Goal: Task Accomplishment & Management: Use online tool/utility

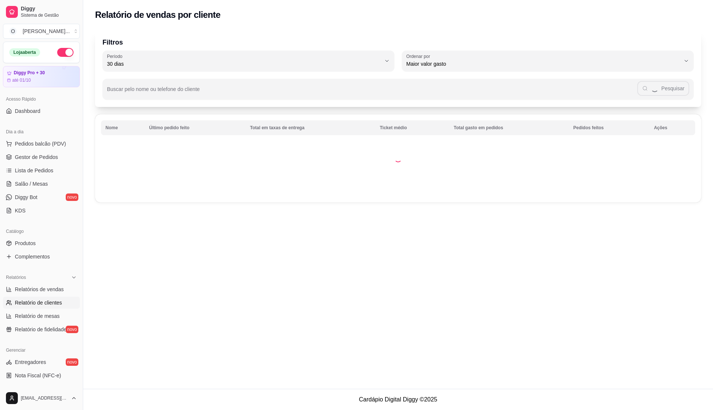
select select "30"
select select "HIGHEST_TOTAL_SPENT_WITH_ORDERS"
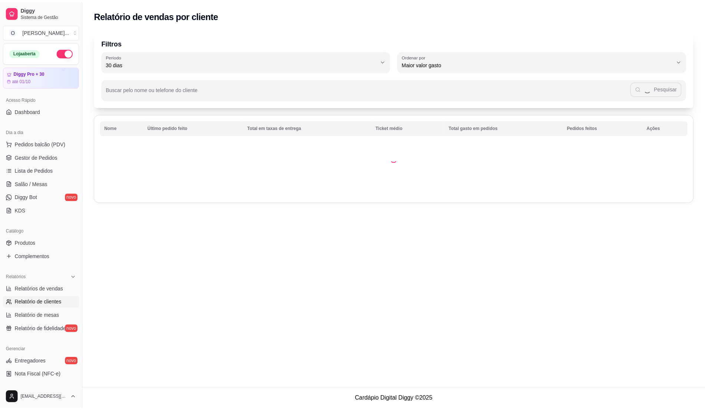
scroll to position [99, 0]
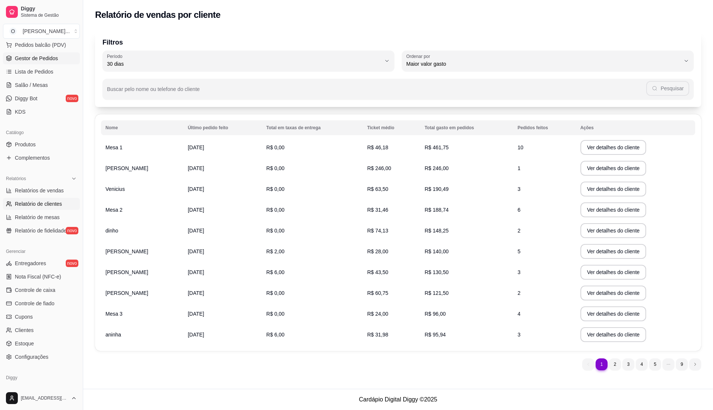
click at [55, 59] on span "Gestor de Pedidos" at bounding box center [36, 58] width 43 height 7
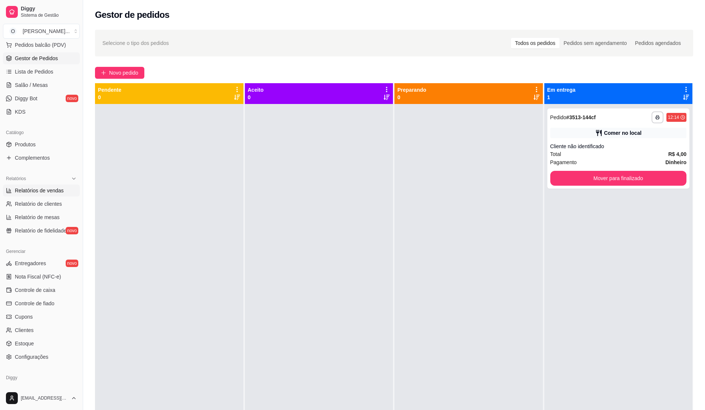
click at [45, 189] on span "Relatórios de vendas" at bounding box center [39, 190] width 49 height 7
select select "ALL"
select select "0"
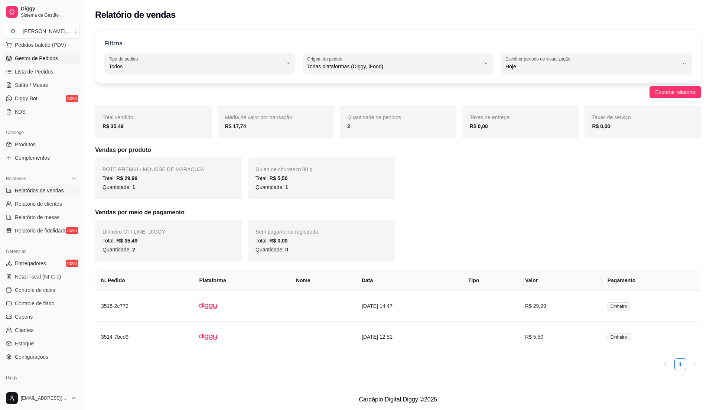
click at [40, 59] on span "Gestor de Pedidos" at bounding box center [36, 58] width 43 height 7
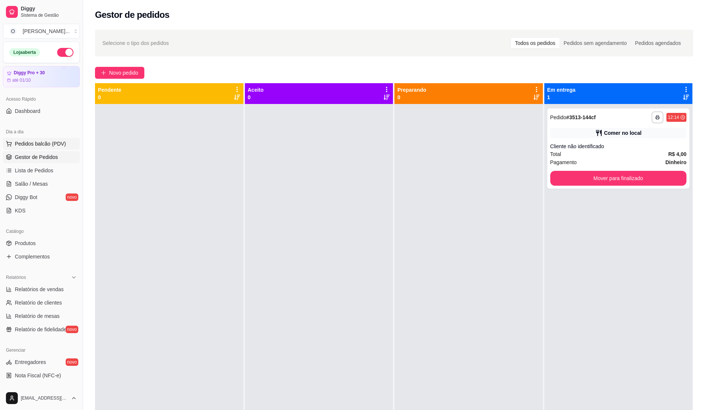
click at [38, 144] on span "Pedidos balcão (PDV)" at bounding box center [40, 143] width 51 height 7
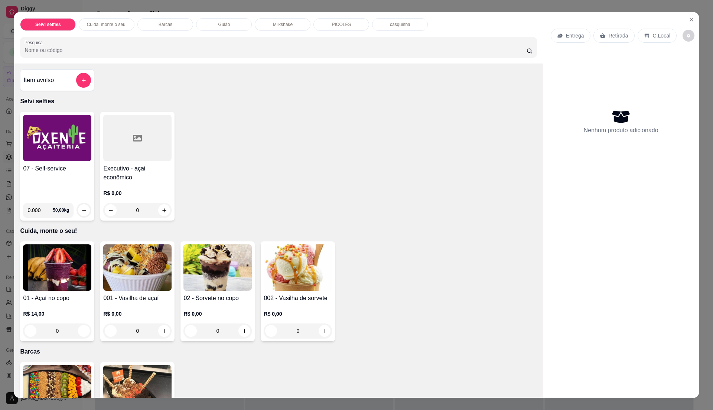
click at [57, 182] on div "07 - Self-service" at bounding box center [57, 180] width 68 height 33
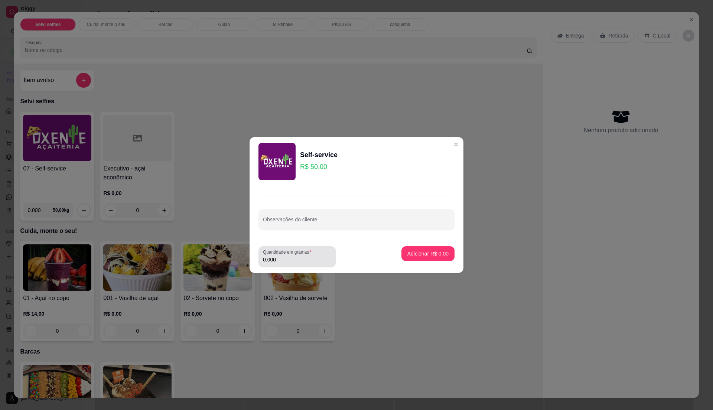
click at [299, 252] on label "Quantidade em gramas" at bounding box center [288, 252] width 51 height 6
click at [299, 256] on input "0.000" at bounding box center [297, 259] width 68 height 7
click at [302, 257] on input "0" at bounding box center [297, 259] width 68 height 7
type input "0.235"
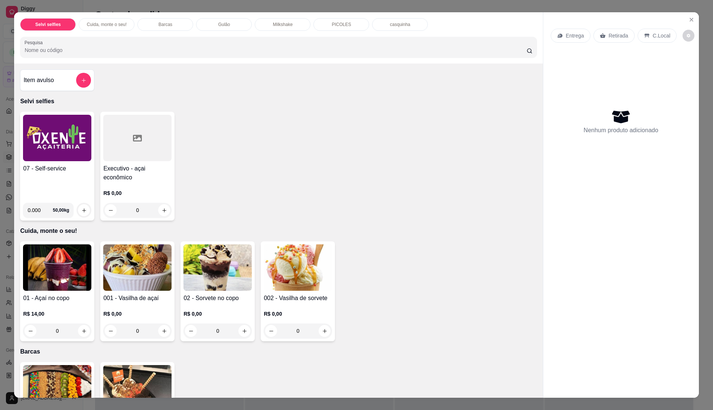
click at [73, 182] on div "07 - Self-service" at bounding box center [57, 180] width 68 height 33
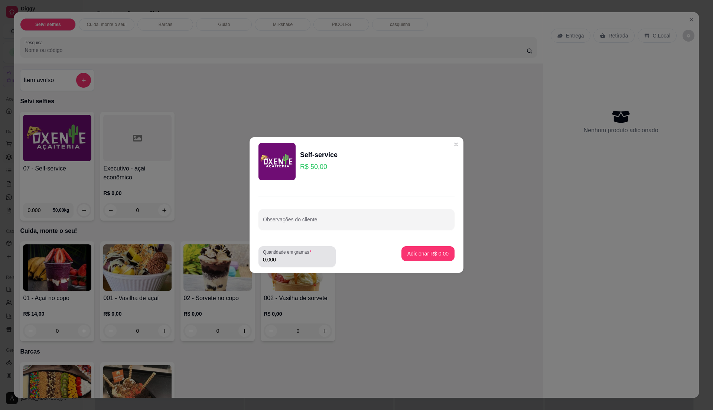
click at [303, 260] on input "0.000" at bounding box center [297, 259] width 68 height 7
type input "0.45"
click at [422, 253] on p "Adicionar R$ 22,50" at bounding box center [426, 253] width 44 height 7
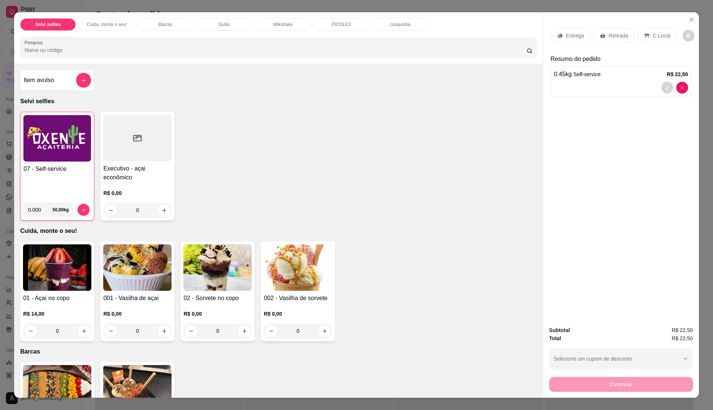
click at [647, 35] on div "C.Local" at bounding box center [656, 36] width 39 height 14
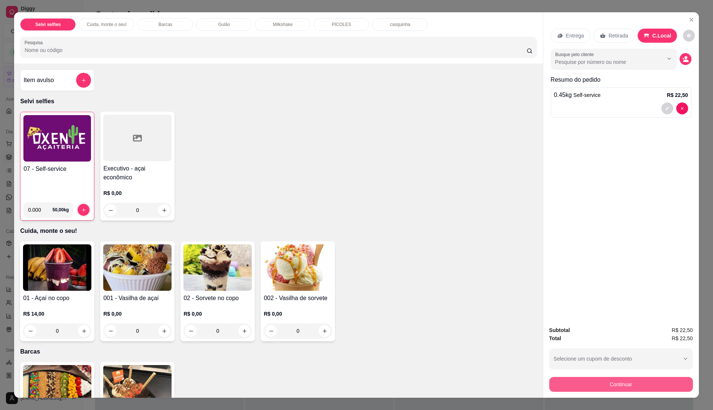
click at [602, 384] on button "Continuar" at bounding box center [621, 384] width 144 height 15
click at [25, 171] on h4 "07 - Self-service" at bounding box center [57, 168] width 68 height 9
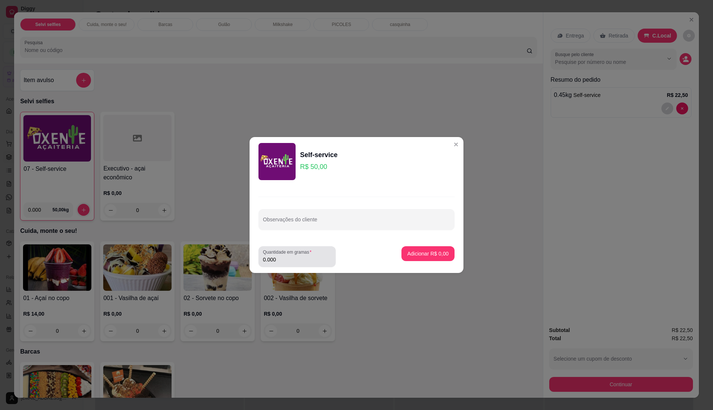
click at [294, 259] on input "0.000" at bounding box center [297, 259] width 68 height 7
click at [294, 259] on input "0" at bounding box center [297, 259] width 68 height 7
type input "0.18"
click at [417, 256] on p "Adicionar R$ 9,00" at bounding box center [427, 253] width 41 height 7
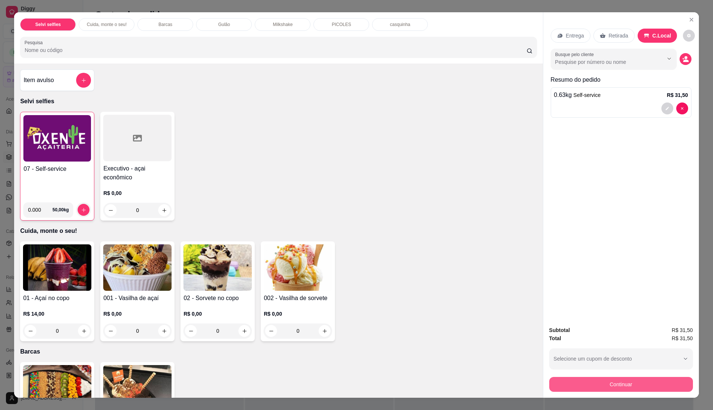
click at [553, 382] on button "Continuar" at bounding box center [621, 384] width 144 height 15
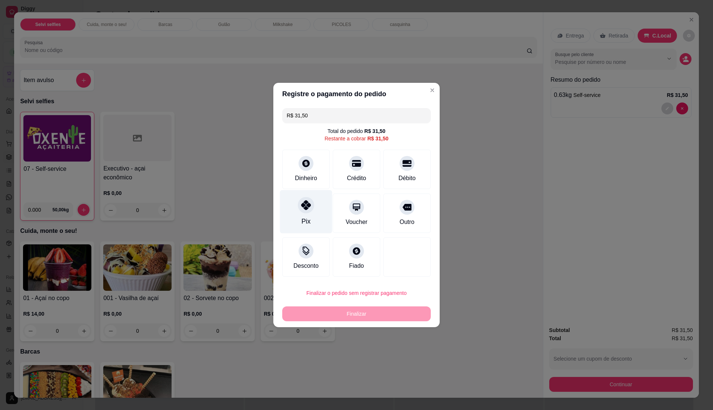
click at [293, 203] on div "Pix" at bounding box center [306, 211] width 52 height 43
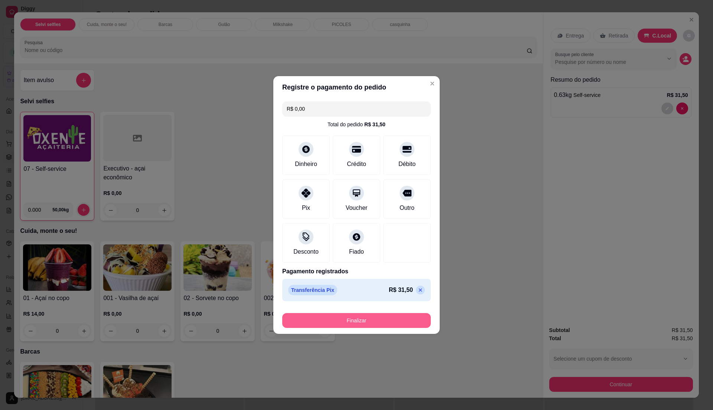
click at [384, 320] on button "Finalizar" at bounding box center [356, 320] width 148 height 15
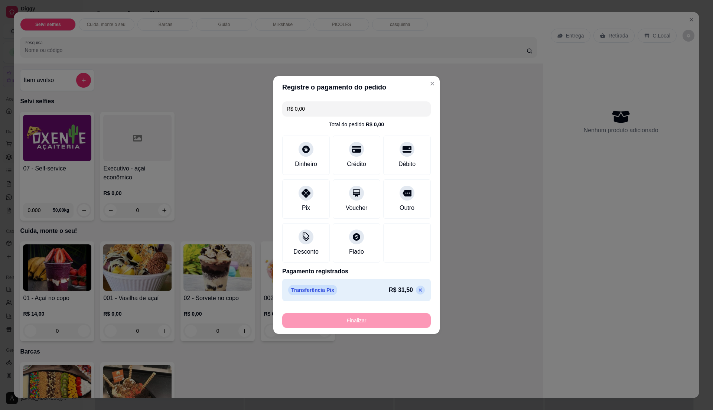
type input "-R$ 31,50"
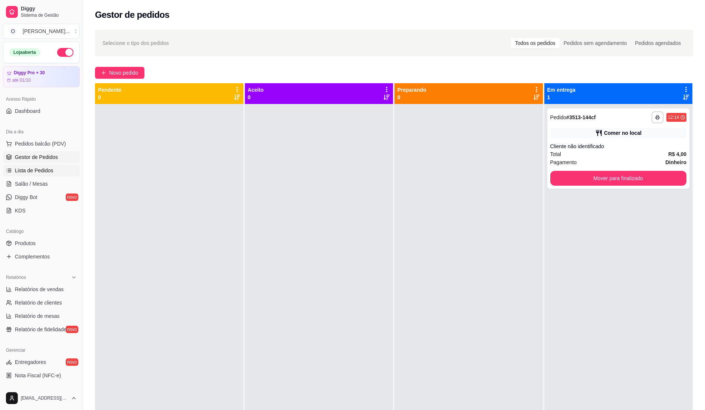
click at [53, 172] on link "Lista de Pedidos" at bounding box center [41, 170] width 77 height 12
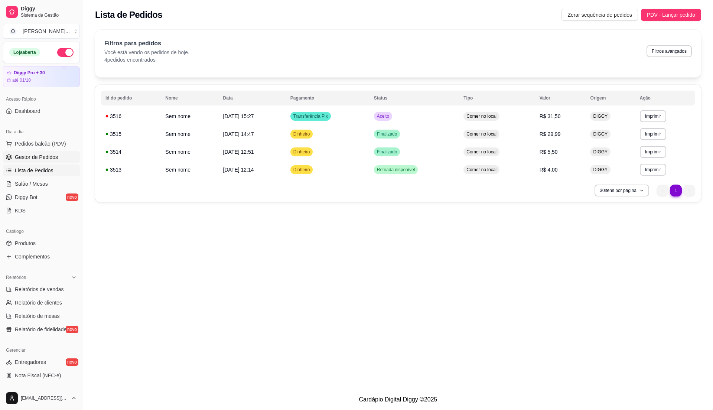
click at [55, 152] on link "Gestor de Pedidos" at bounding box center [41, 157] width 77 height 12
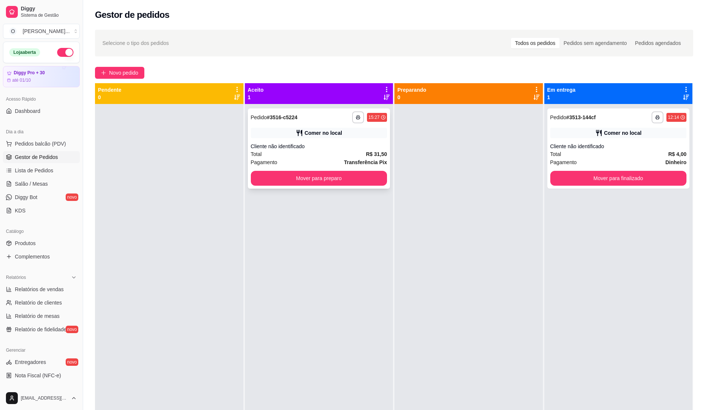
click at [322, 143] on div "Cliente não identificado" at bounding box center [319, 146] width 137 height 7
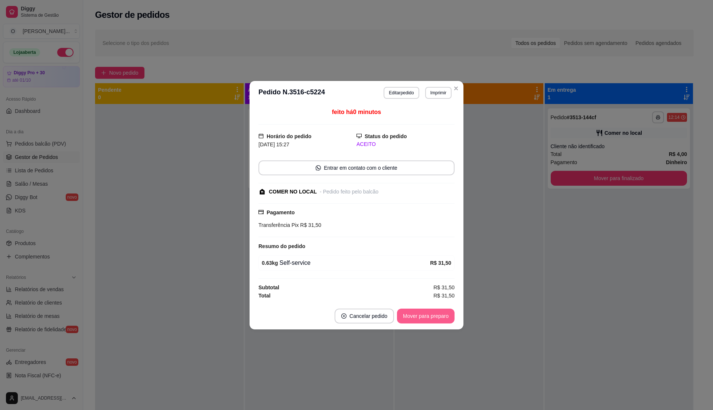
click at [432, 318] on button "Mover para preparo" at bounding box center [426, 316] width 58 height 15
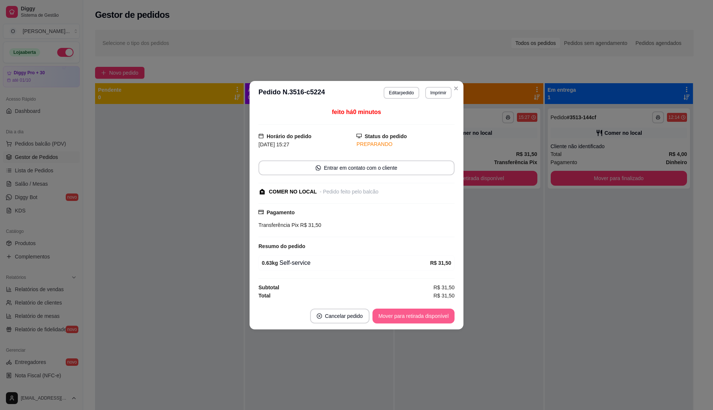
click at [432, 318] on button "Mover para retirada disponível" at bounding box center [413, 316] width 82 height 15
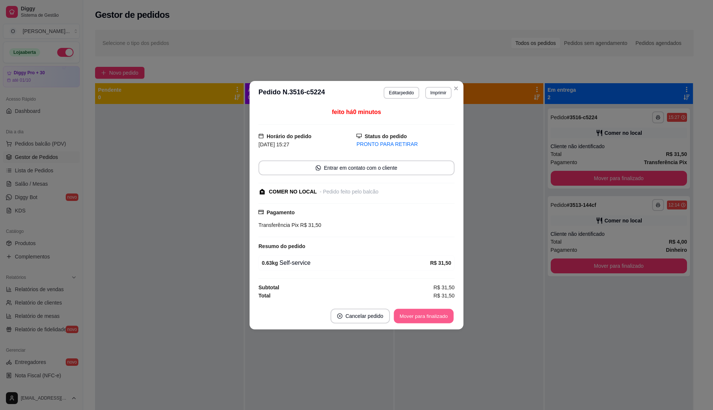
click at [432, 318] on button "Mover para finalizado" at bounding box center [424, 316] width 60 height 14
